Goal: Information Seeking & Learning: Learn about a topic

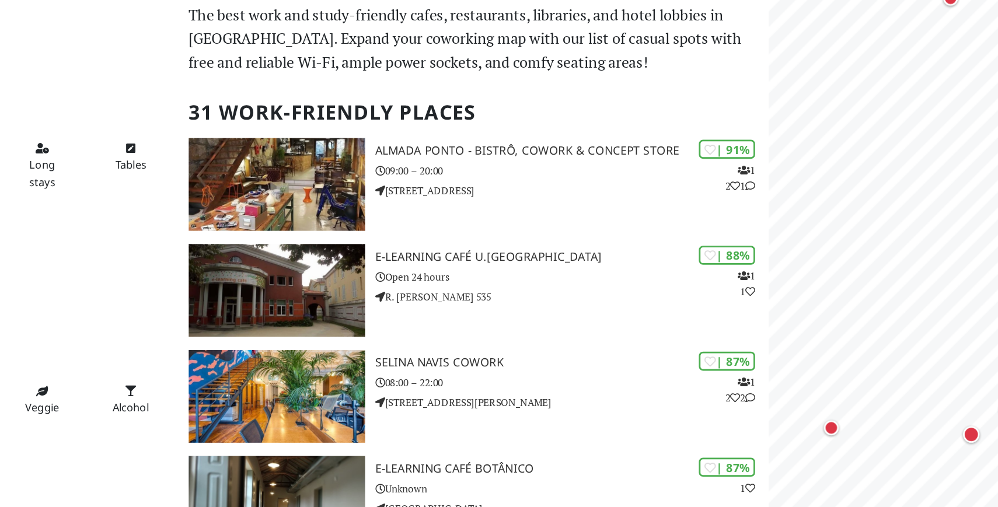
scroll to position [60, 124]
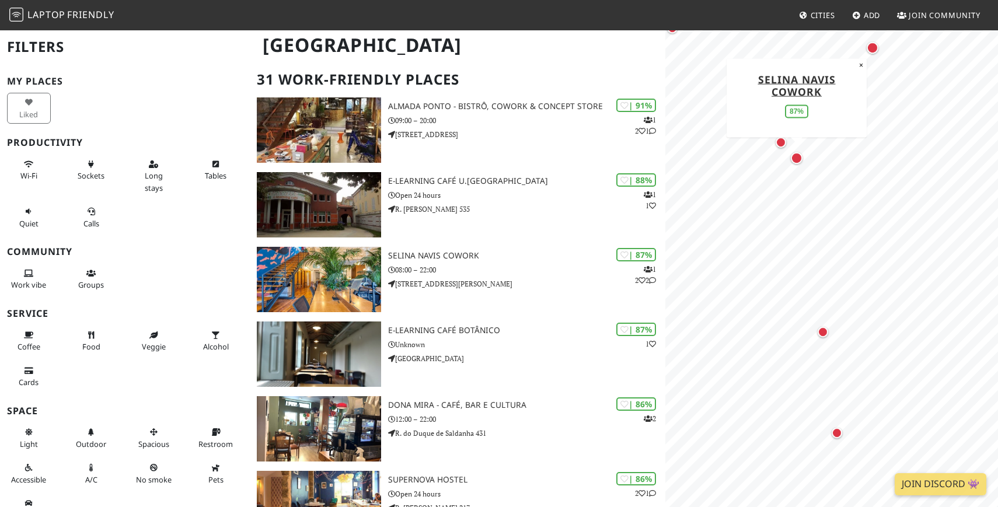
click at [797, 159] on div "Map marker" at bounding box center [797, 158] width 12 height 12
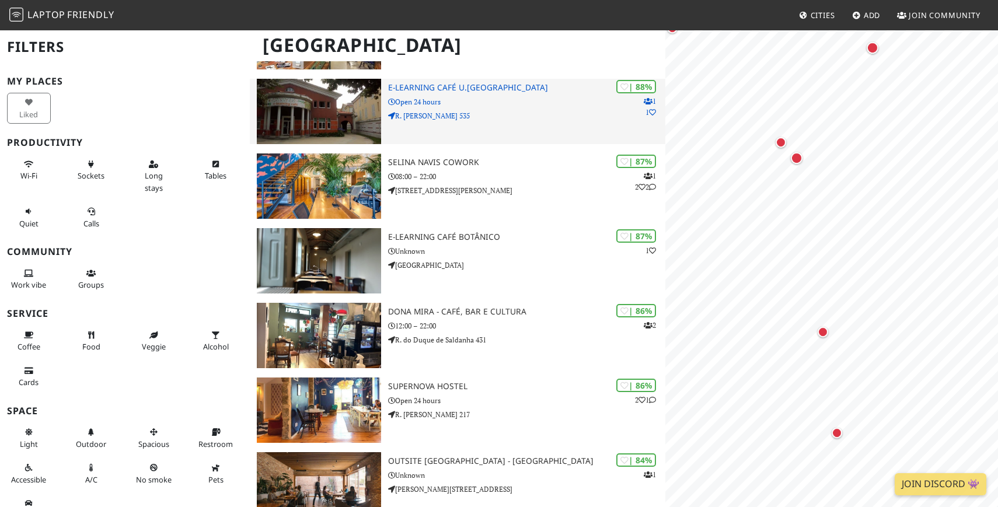
scroll to position [150, 0]
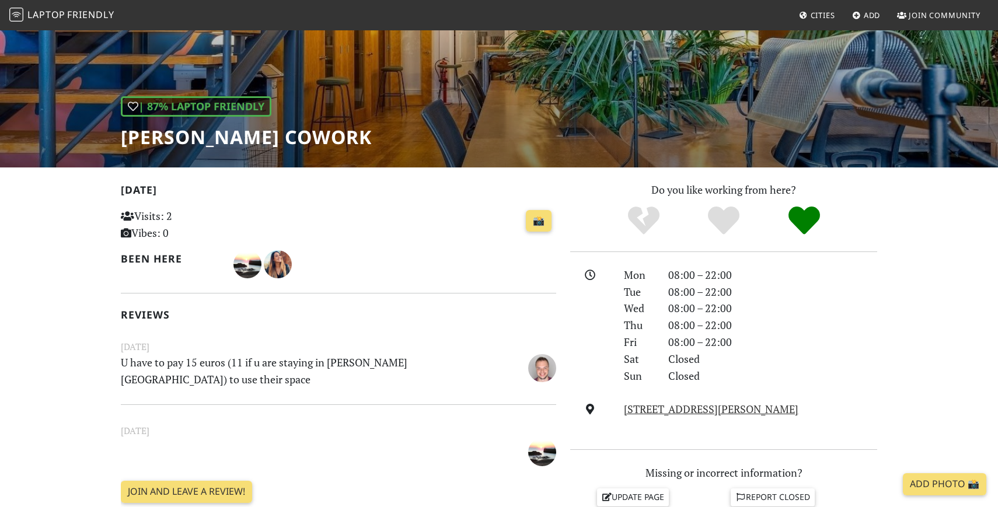
scroll to position [107, 0]
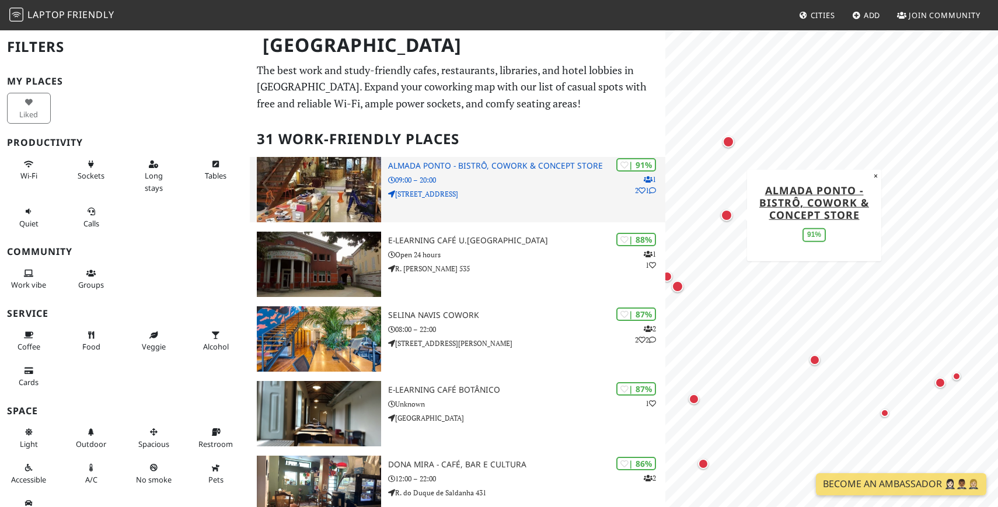
click at [534, 196] on p "Rua do Almada 544" at bounding box center [526, 194] width 277 height 11
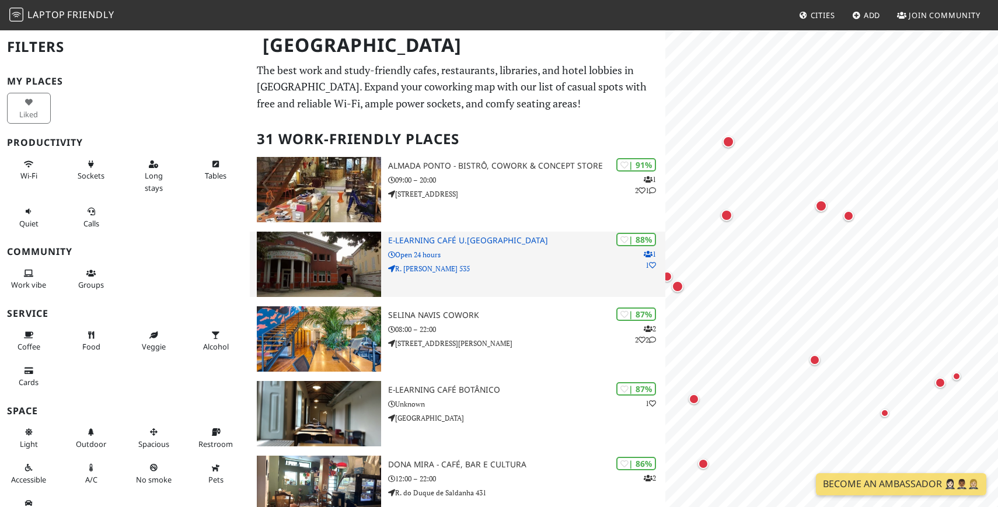
click at [586, 278] on div "| 88% 1 1 e-learning Café U.Porto Open 24 hours R. Alfredo Allen 535" at bounding box center [526, 264] width 277 height 65
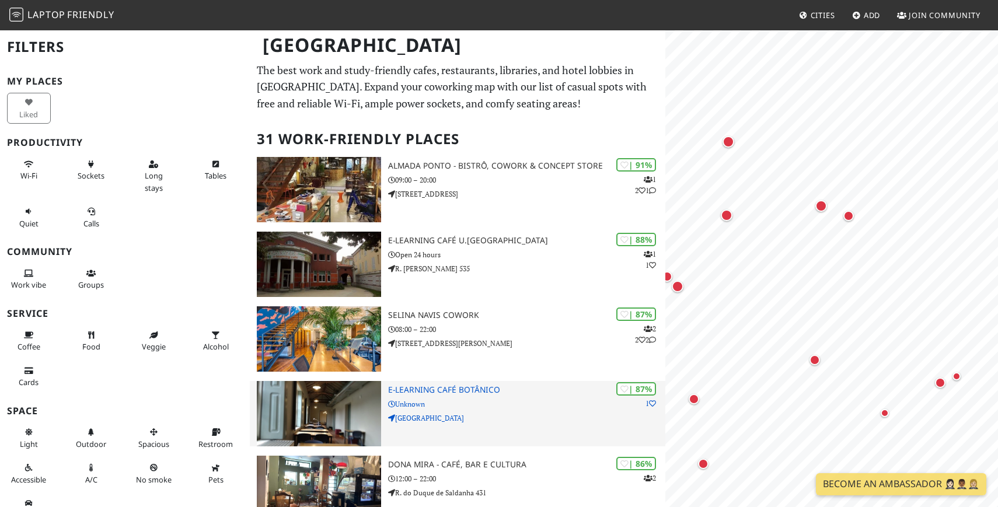
scroll to position [21, 0]
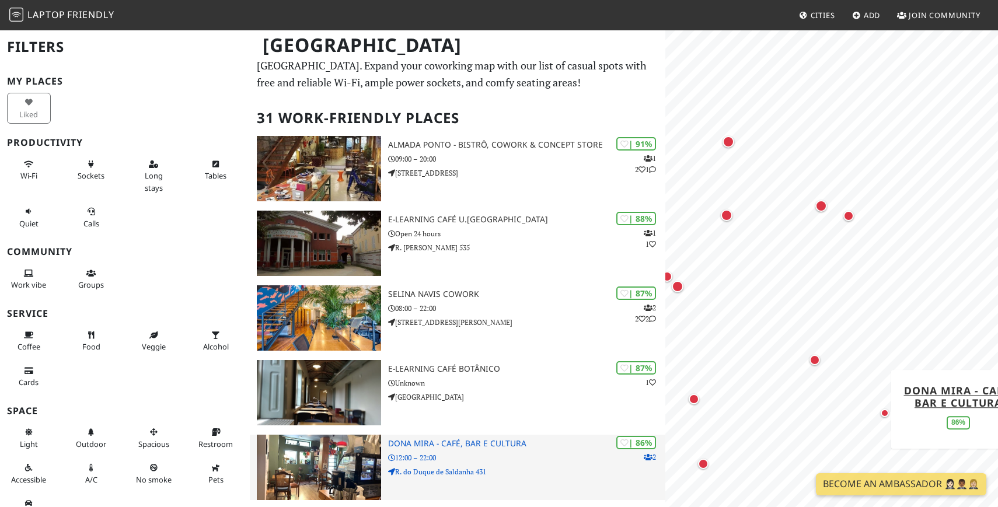
click at [481, 458] on p "12:00 – 22:00" at bounding box center [526, 457] width 277 height 11
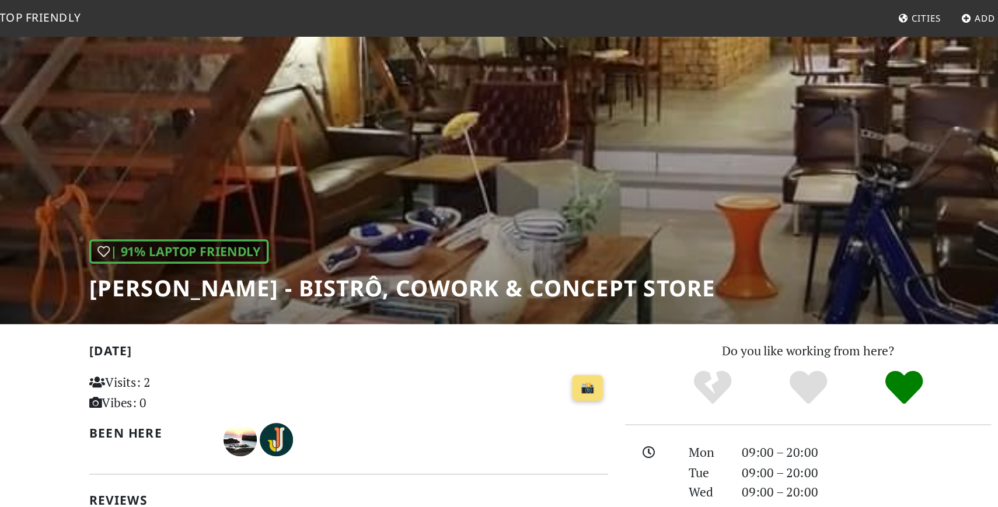
click at [167, 245] on h1 "Almada Ponto - Bistrô, Cowork & Concept Store" at bounding box center [383, 242] width 525 height 22
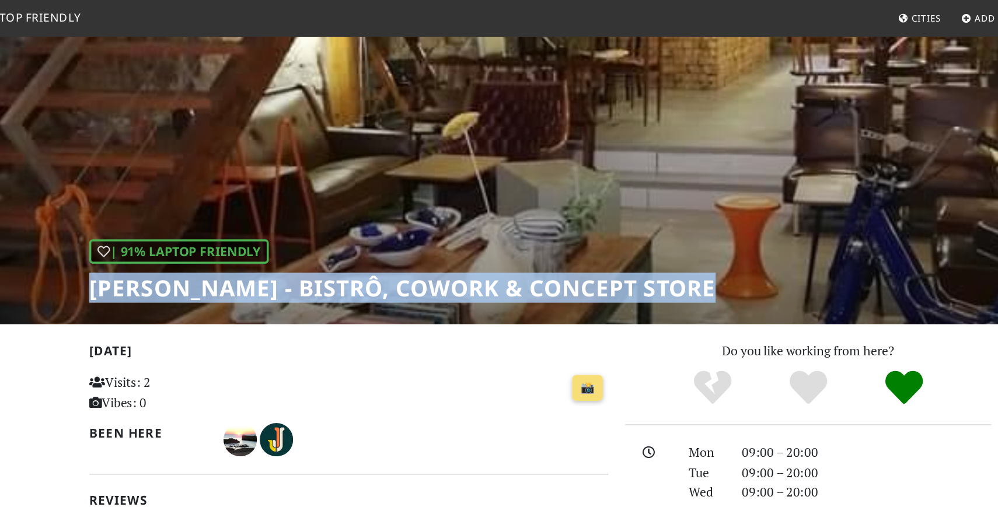
click at [167, 245] on h1 "Almada Ponto - Bistrô, Cowork & Concept Store" at bounding box center [383, 242] width 525 height 22
copy div "Almada Ponto - Bistrô, Cowork & Concept Store"
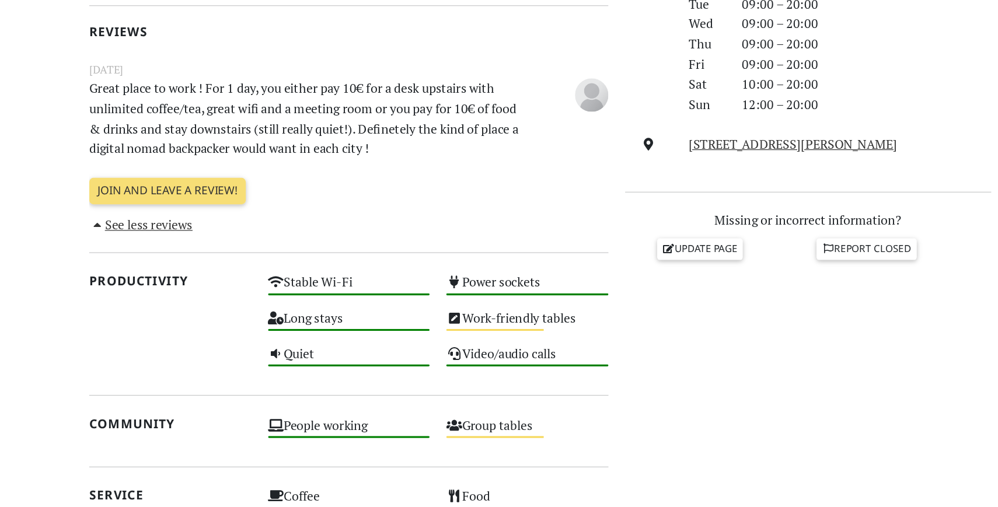
scroll to position [311, 0]
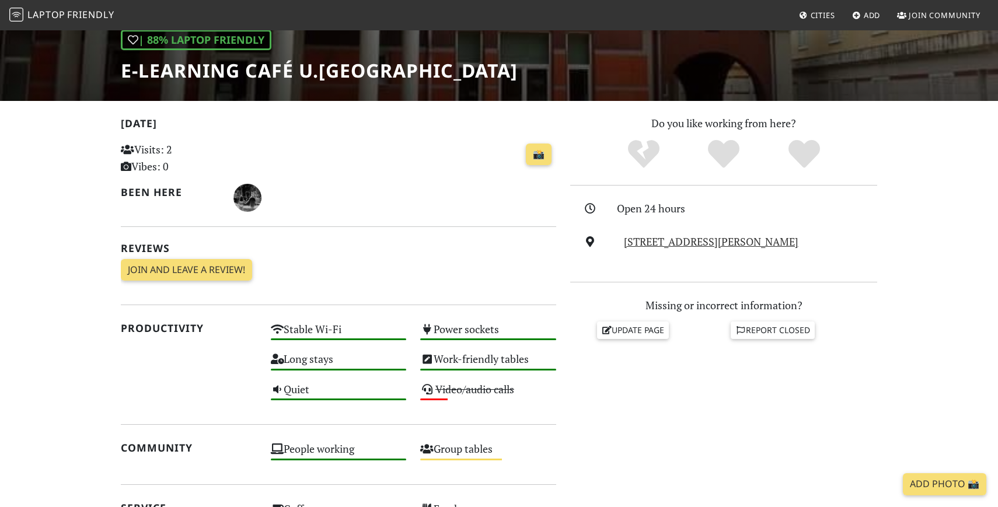
scroll to position [172, 0]
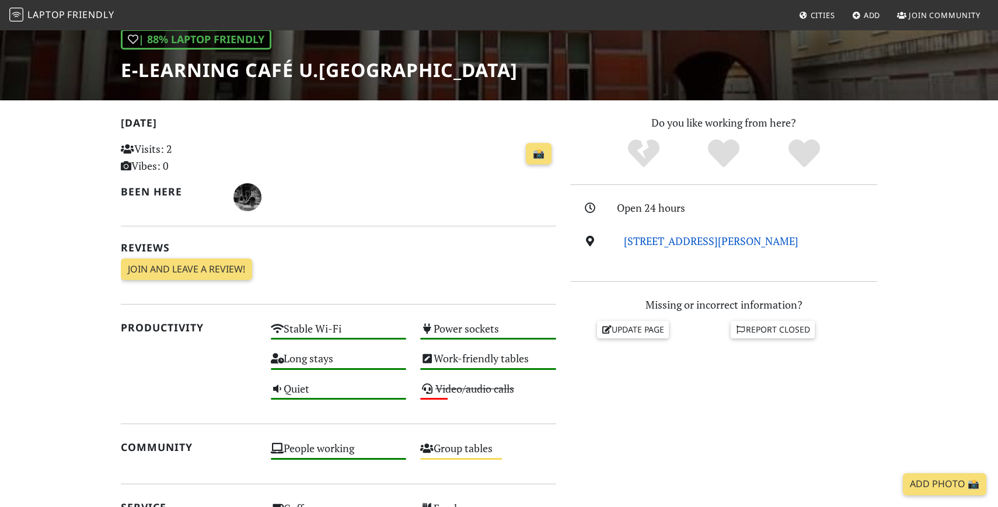
click at [684, 241] on link "[STREET_ADDRESS][PERSON_NAME]" at bounding box center [711, 241] width 175 height 14
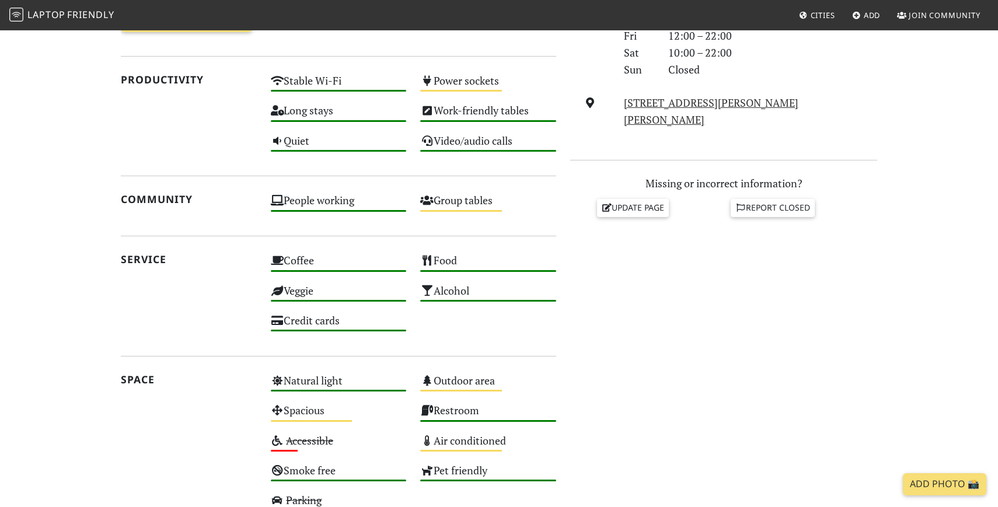
scroll to position [452, 0]
